Goal: Navigation & Orientation: Find specific page/section

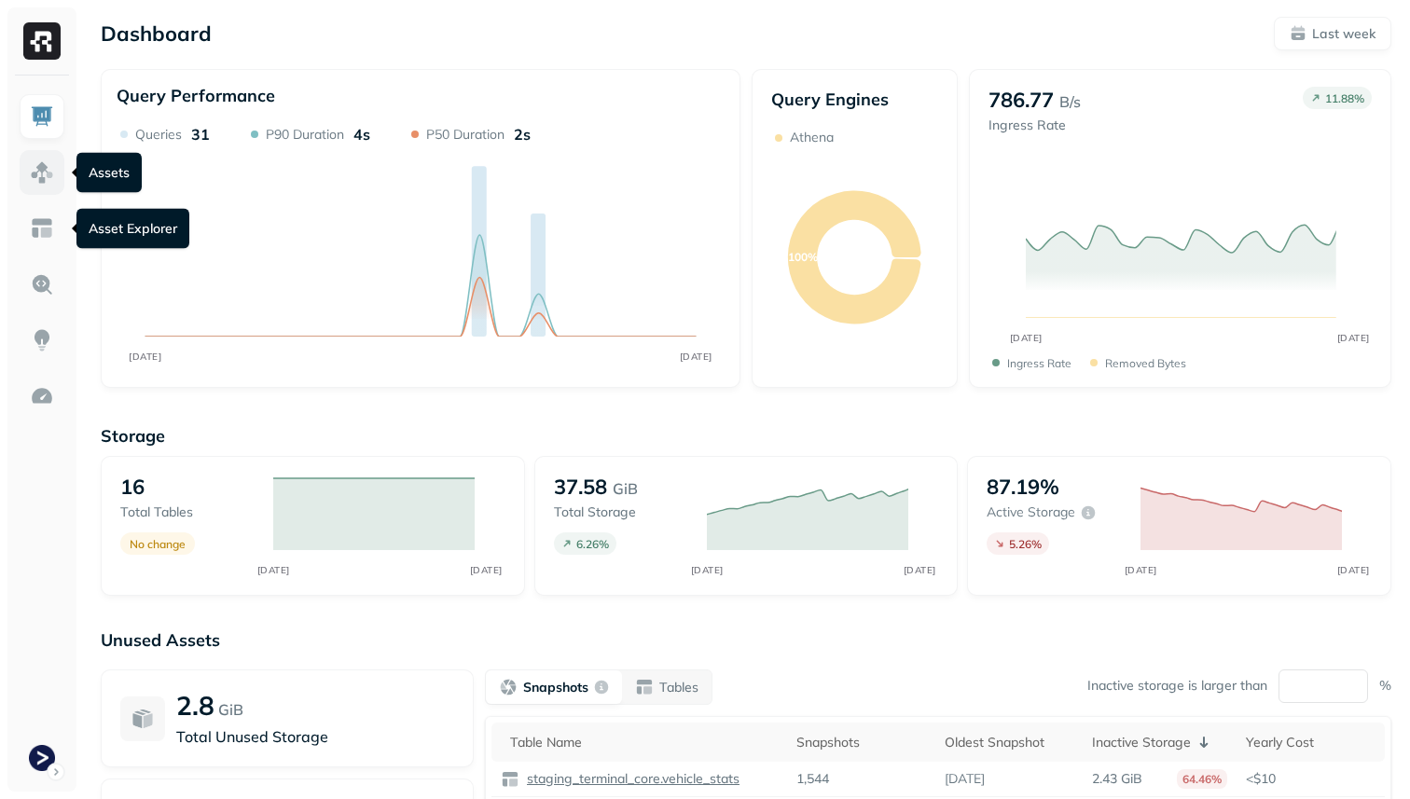
click at [50, 181] on img at bounding box center [42, 172] width 24 height 24
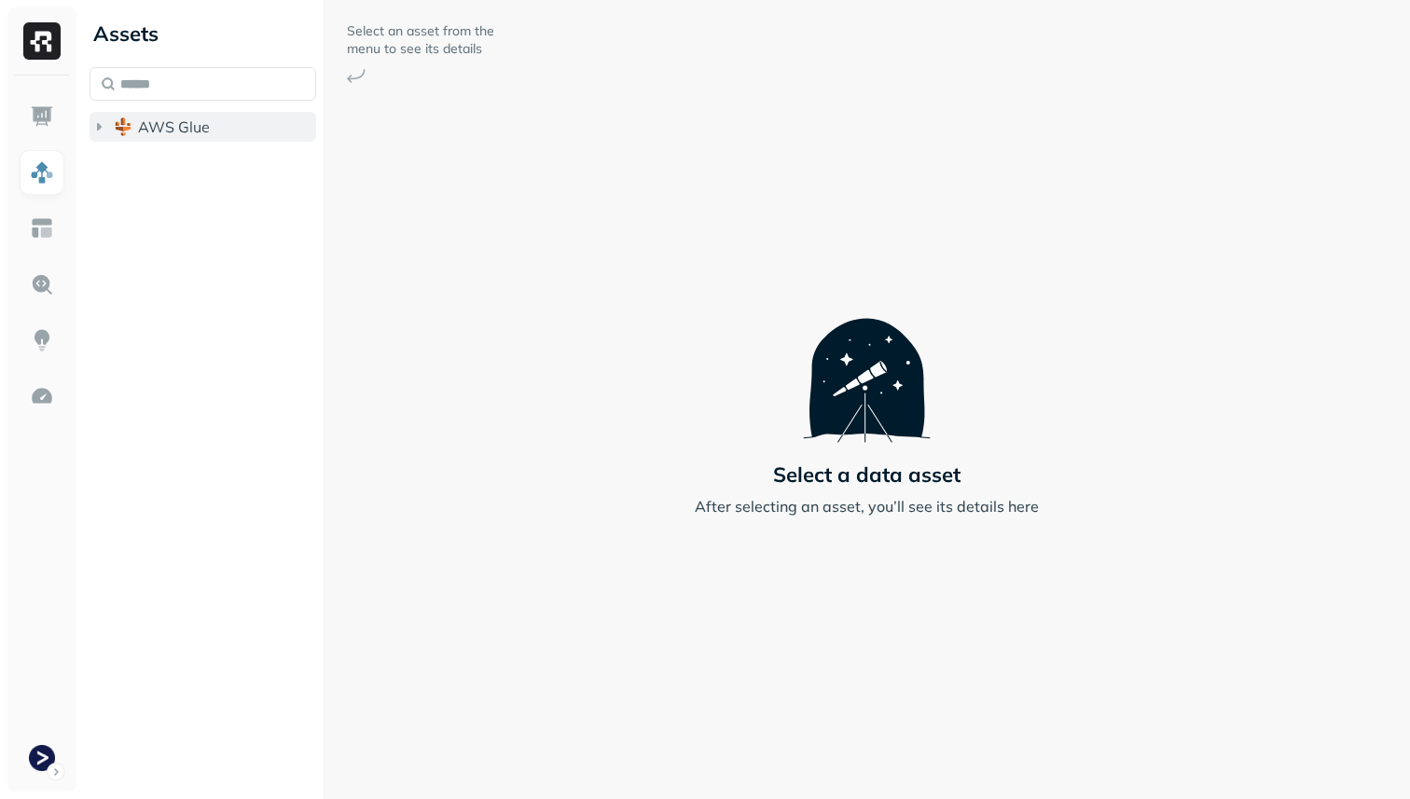
click at [151, 133] on span "AWS Glue" at bounding box center [174, 126] width 72 height 19
click at [158, 161] on span "staging_terminal_core" at bounding box center [235, 162] width 156 height 19
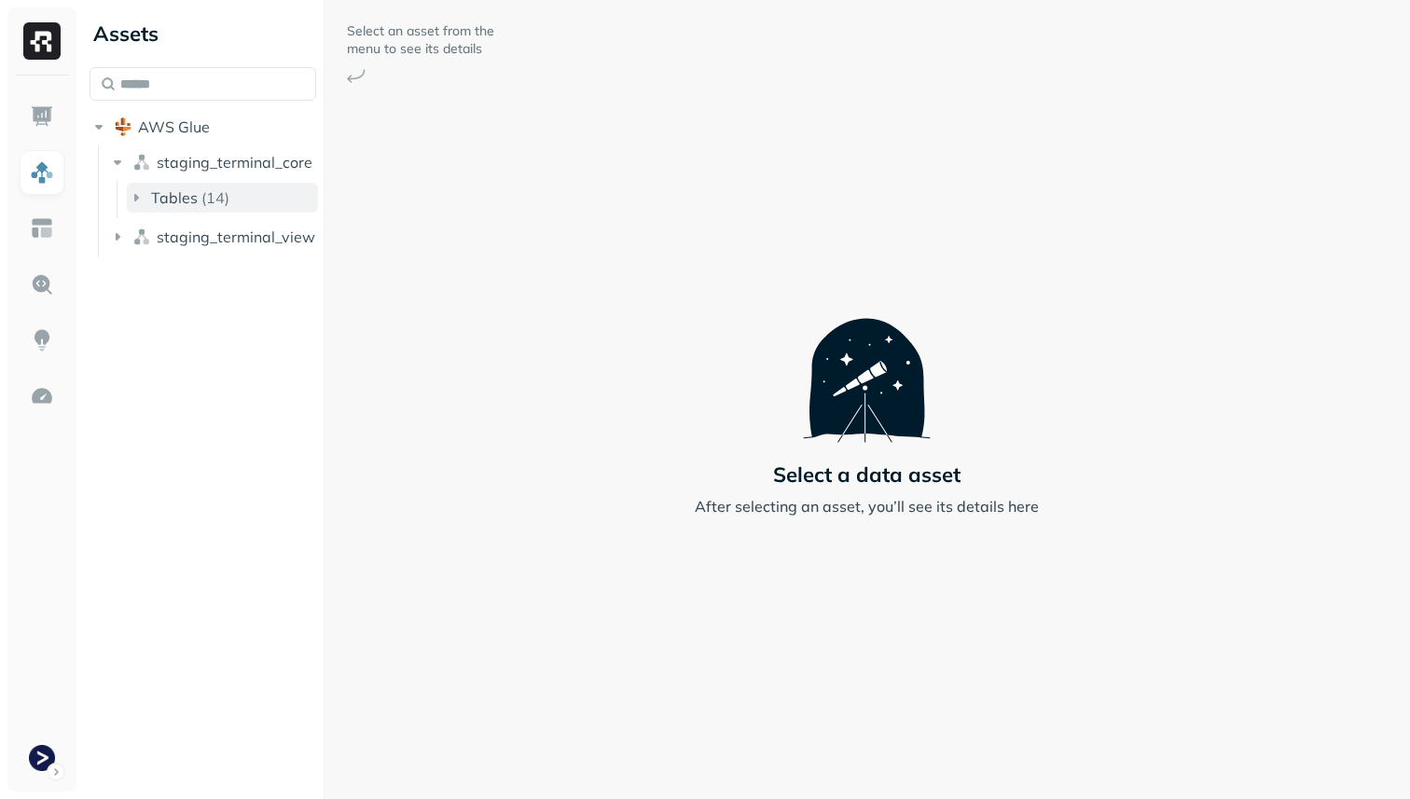
click at [164, 185] on button "Tables ( 14 )" at bounding box center [222, 198] width 191 height 30
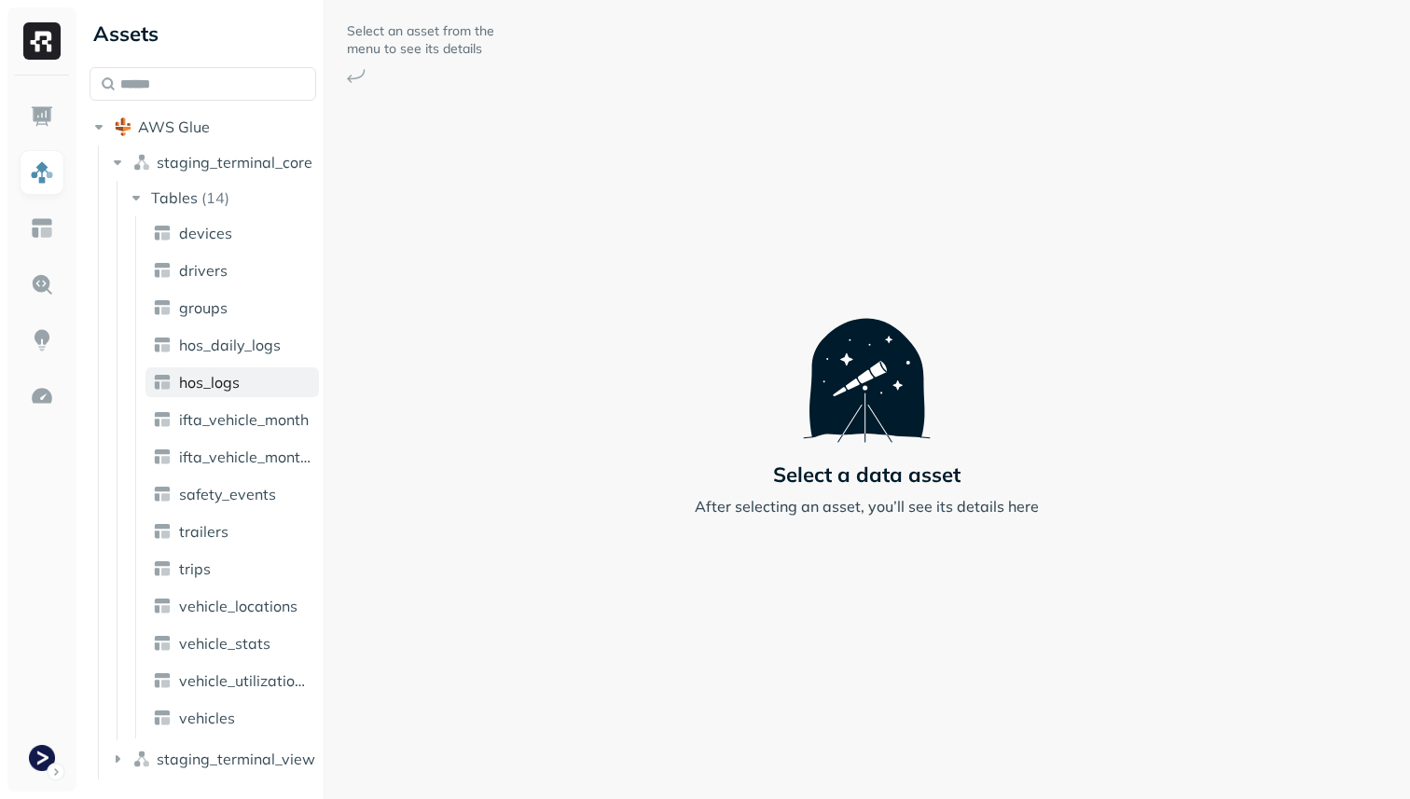
click at [219, 374] on span "hos_logs" at bounding box center [209, 382] width 61 height 19
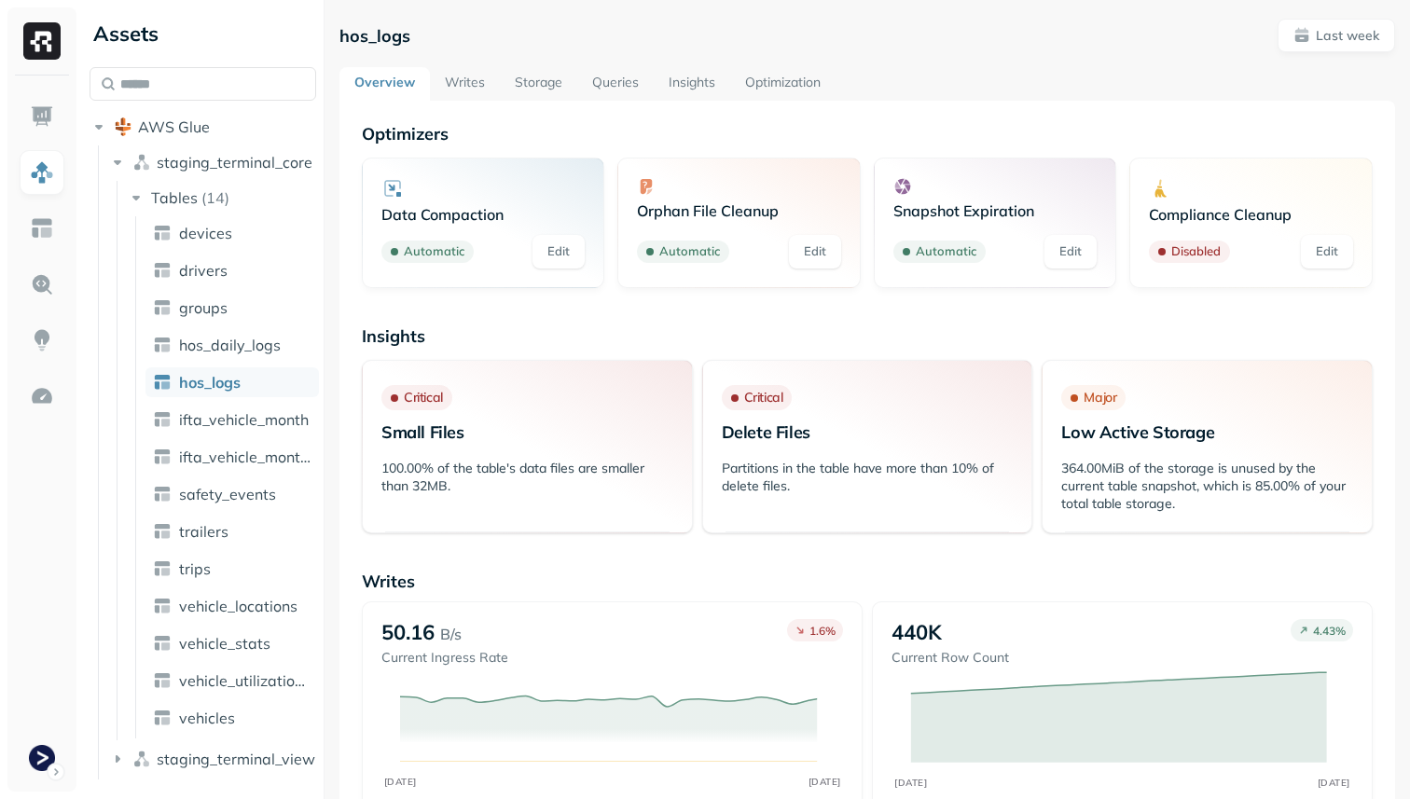
click at [561, 92] on link "Storage" at bounding box center [538, 84] width 77 height 34
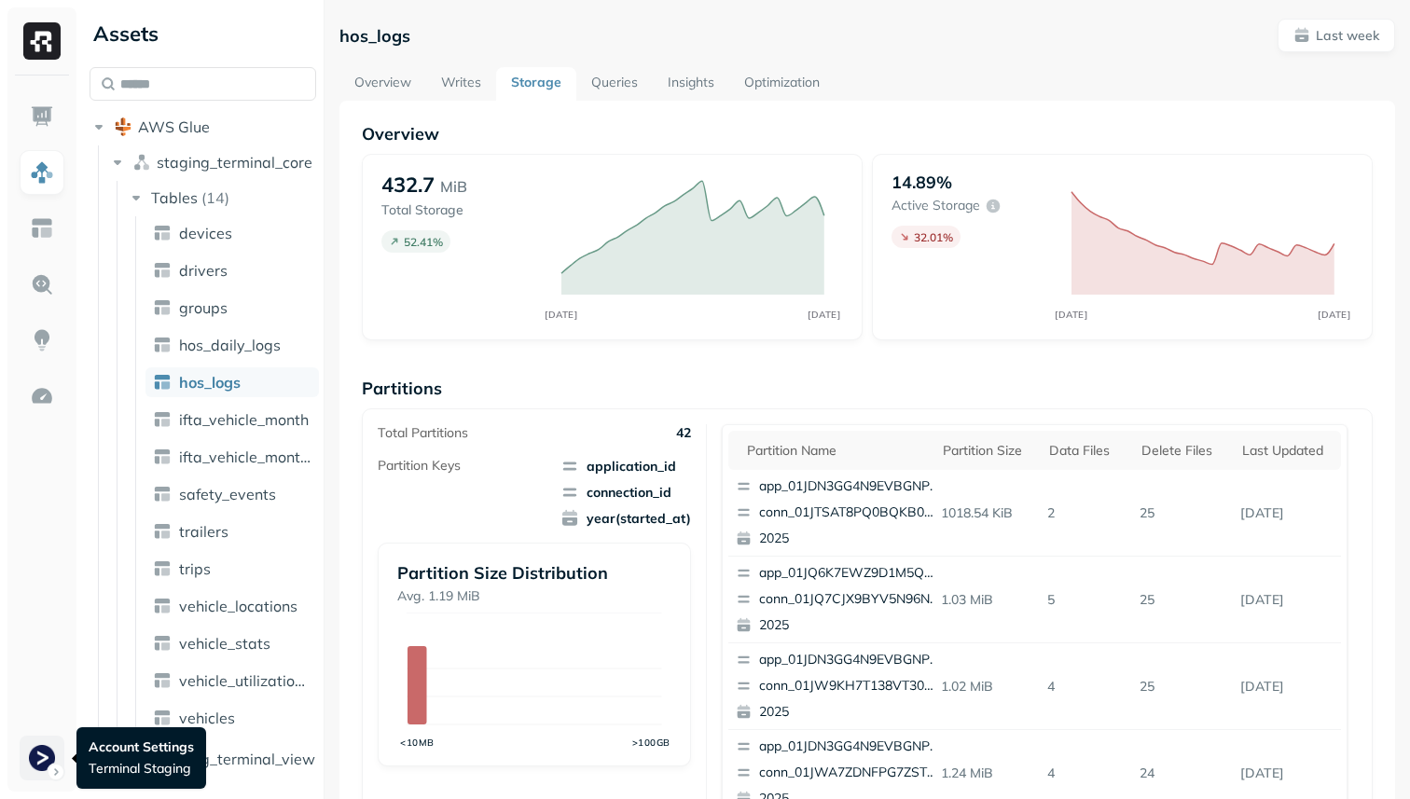
click at [42, 758] on html "Assets AWS Glue staging_terminal_core Tables ( 14 ) devices drivers groups hos_…" at bounding box center [705, 399] width 1410 height 799
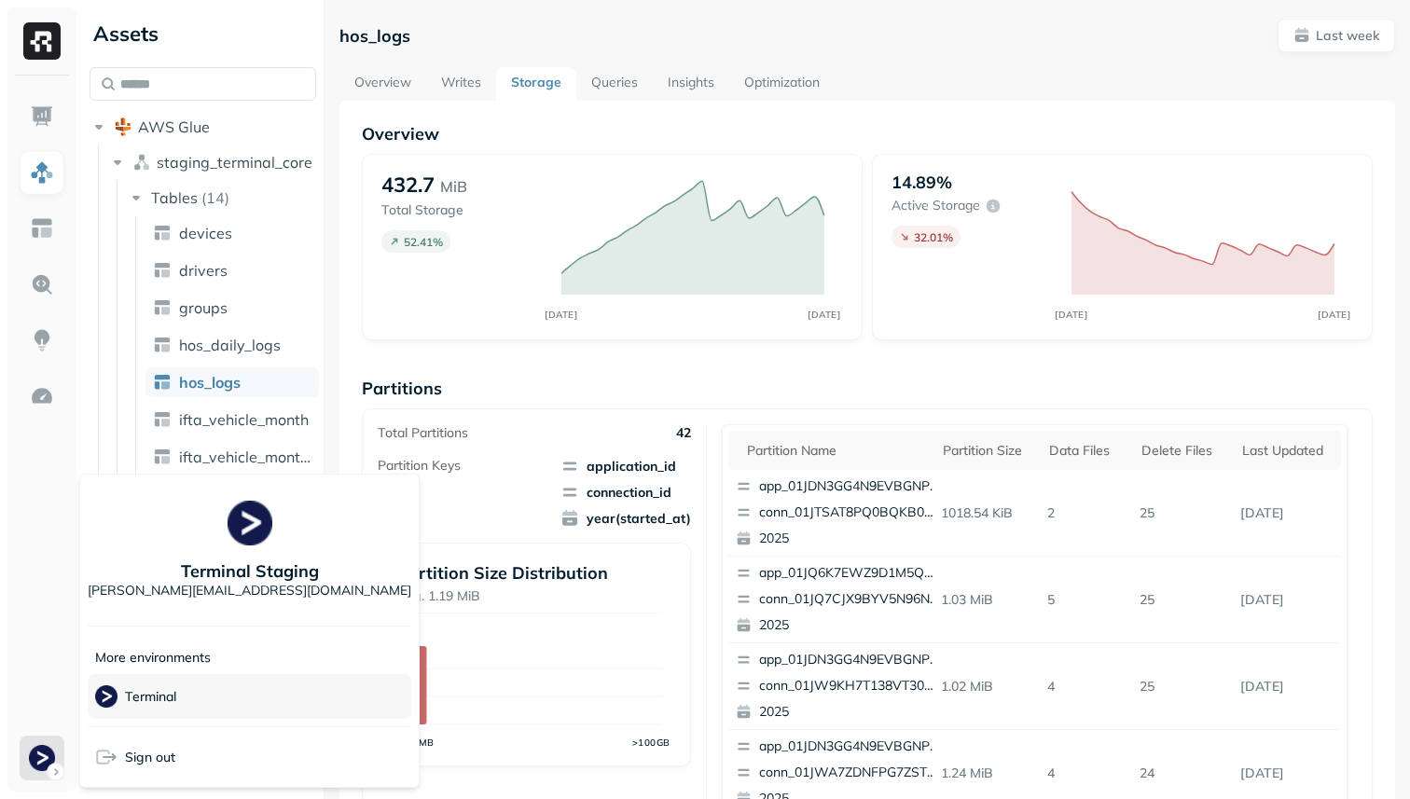
click at [182, 695] on div "Terminal" at bounding box center [250, 696] width 324 height 45
